Goal: Navigation & Orientation: Go to known website

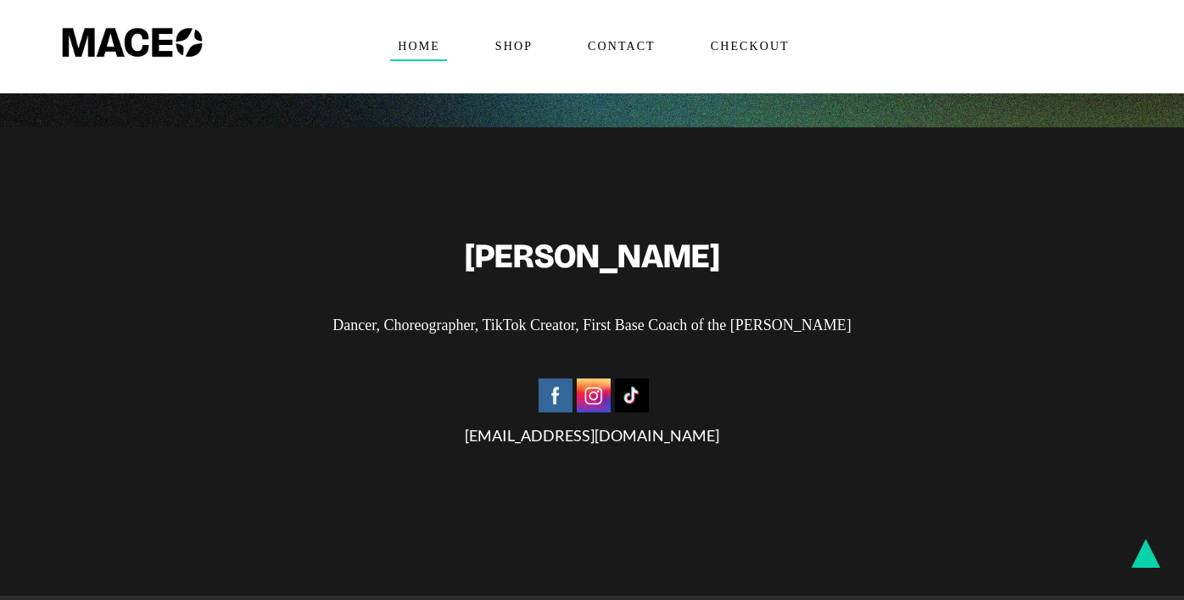
scroll to position [4036, 0]
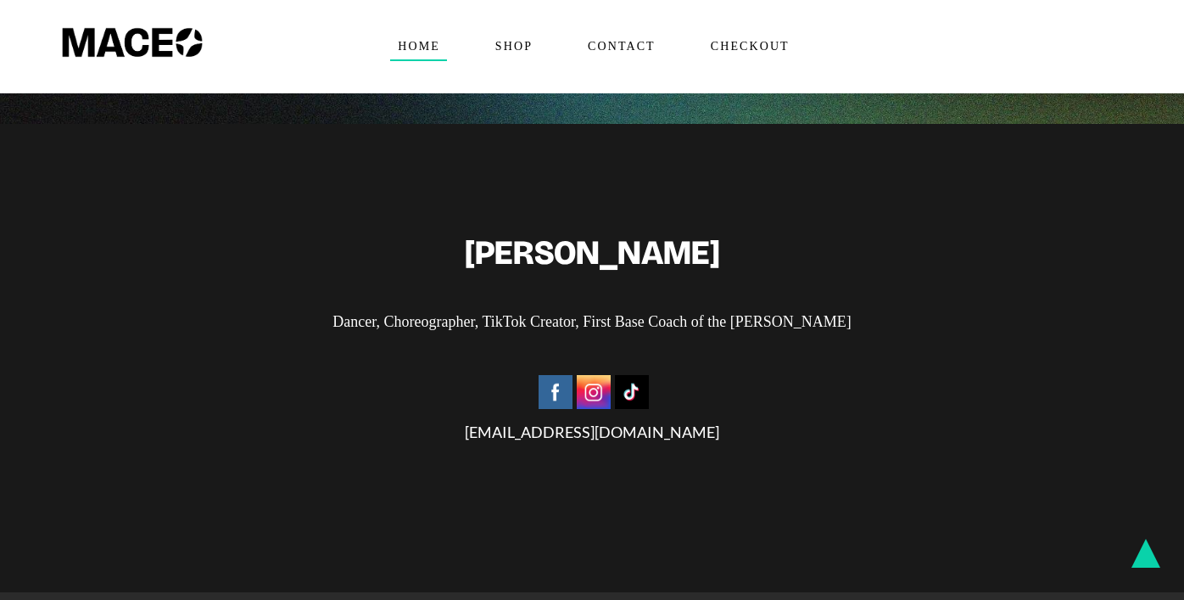
click at [553, 375] on img at bounding box center [555, 392] width 34 height 34
